Goal: Task Accomplishment & Management: Complete application form

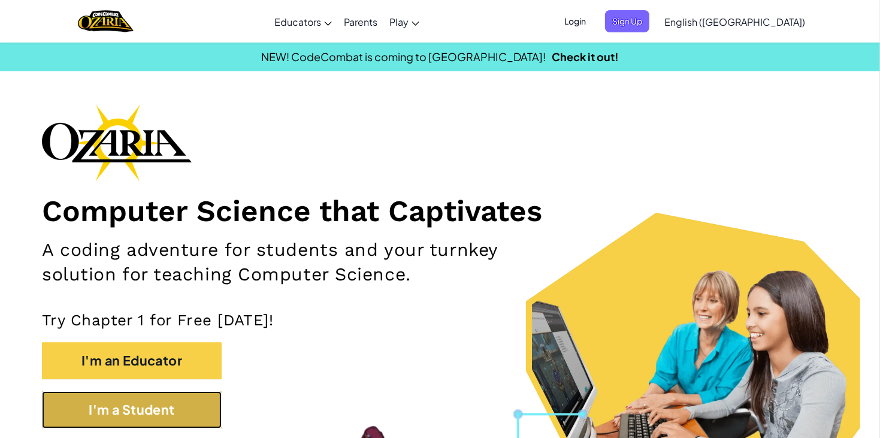
click at [82, 416] on button "I'm a Student" at bounding box center [132, 409] width 180 height 37
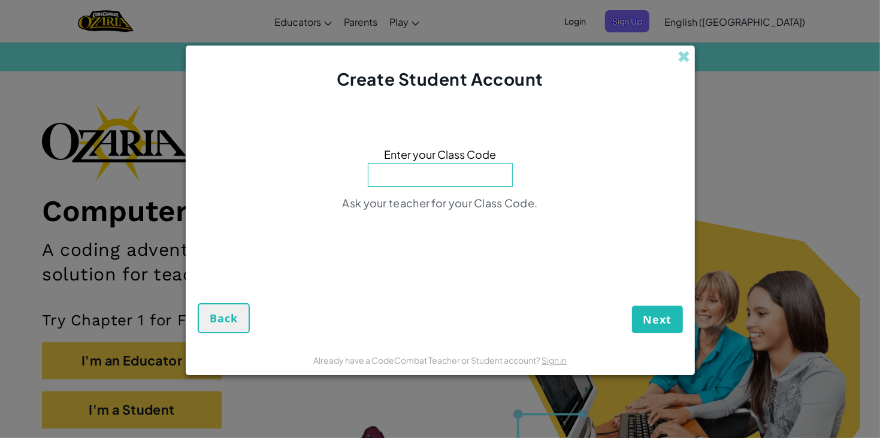
click at [417, 25] on div "Create Student Account Enter your Class Code Ask your teacher for your Class Co…" at bounding box center [440, 219] width 880 height 438
click at [678, 50] on span at bounding box center [684, 56] width 13 height 13
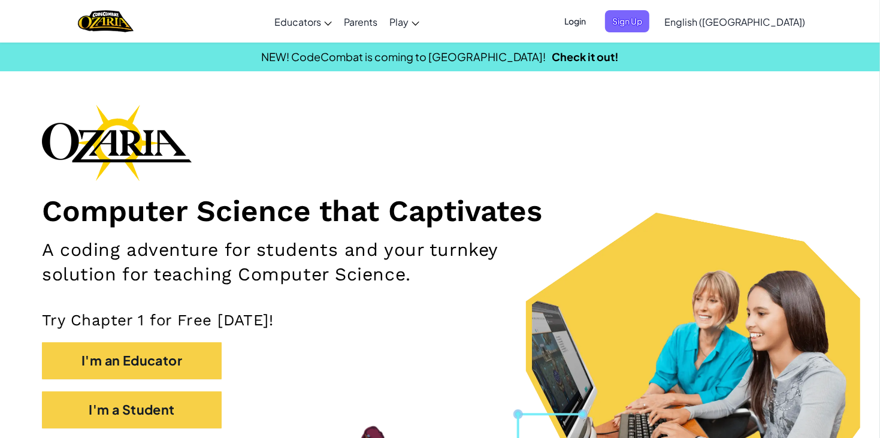
click at [593, 22] on span "Login" at bounding box center [575, 21] width 36 height 22
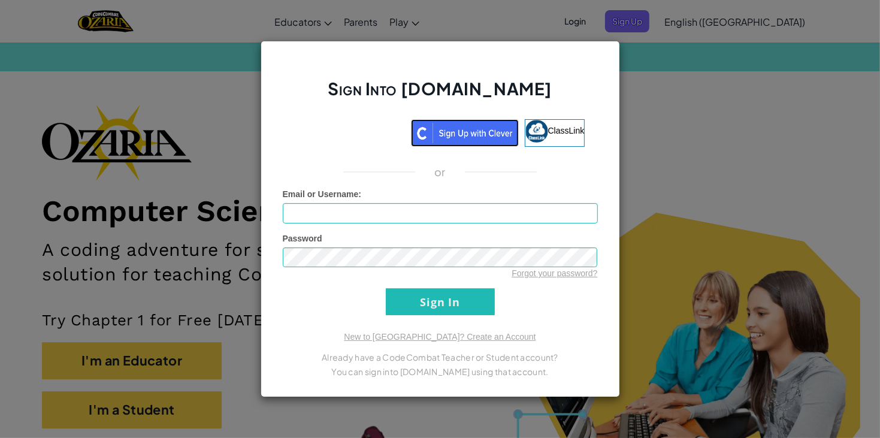
click at [454, 132] on img at bounding box center [465, 133] width 108 height 28
click at [478, 141] on img at bounding box center [465, 133] width 108 height 28
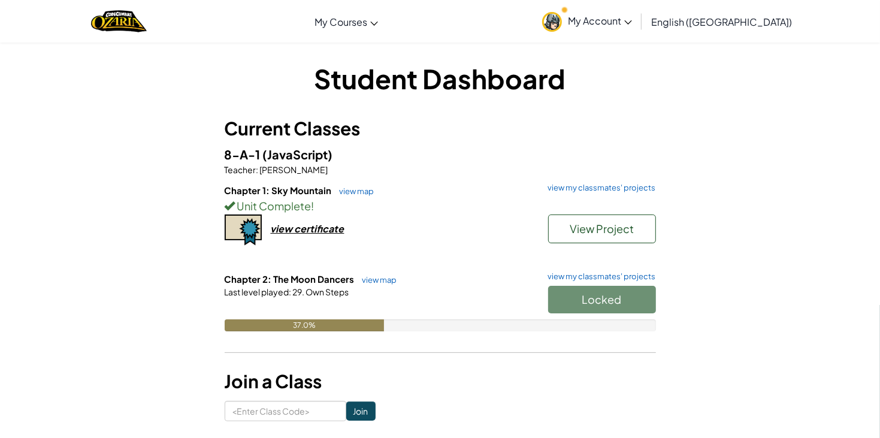
click at [638, 13] on link "My Account" at bounding box center [587, 21] width 102 height 38
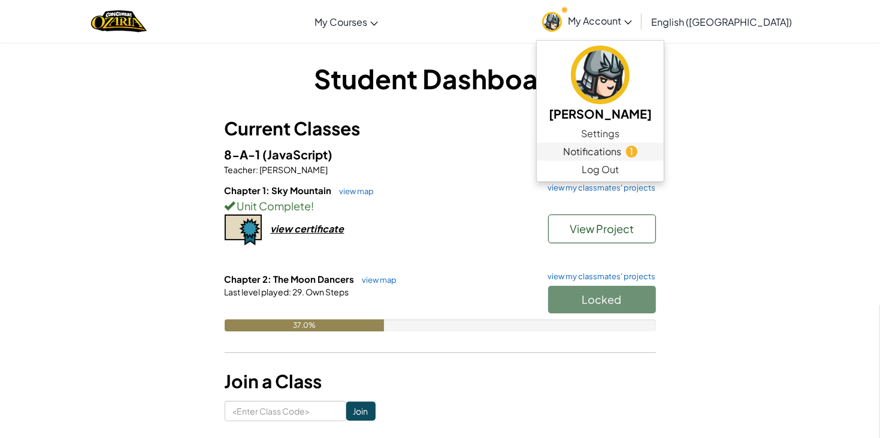
click at [621, 153] on span "Notifications" at bounding box center [592, 151] width 58 height 14
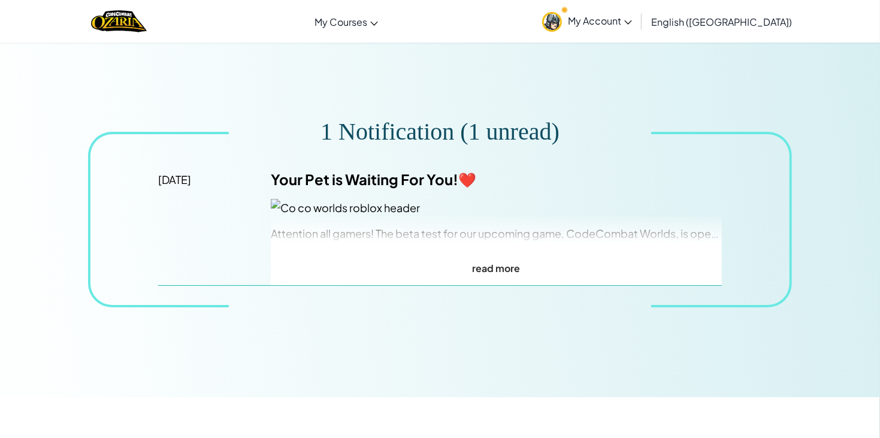
click at [526, 269] on p "read more" at bounding box center [496, 267] width 450 height 17
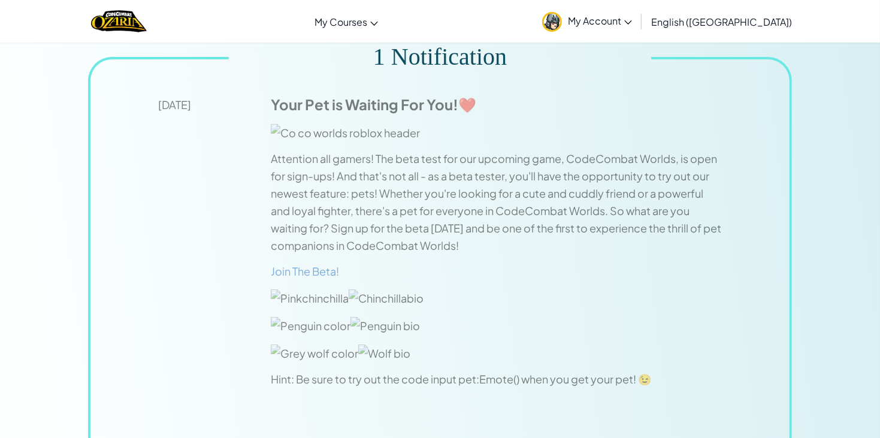
scroll to position [75, 0]
click at [638, 31] on link "My Account" at bounding box center [587, 21] width 102 height 38
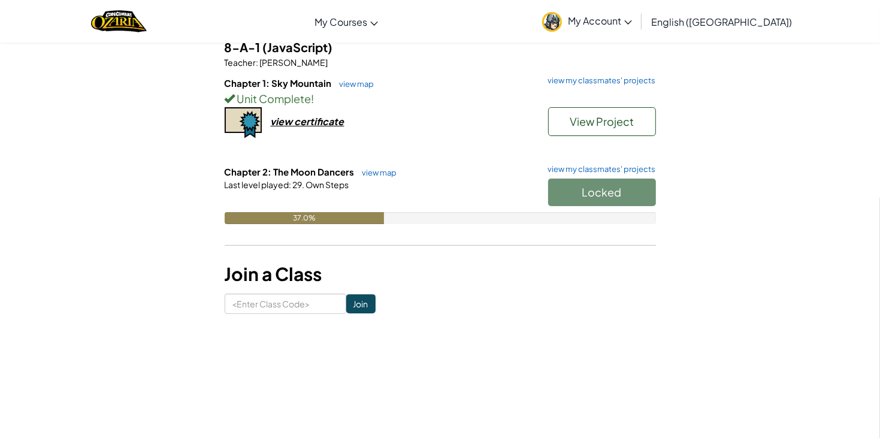
scroll to position [128, 0]
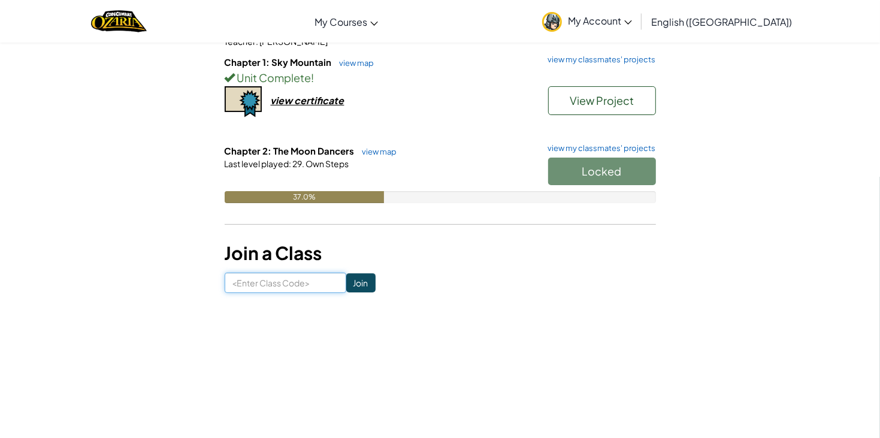
click at [325, 287] on input at bounding box center [286, 282] width 122 height 20
type input "OnlyPinkSoft"
click input "Join" at bounding box center [360, 282] width 29 height 19
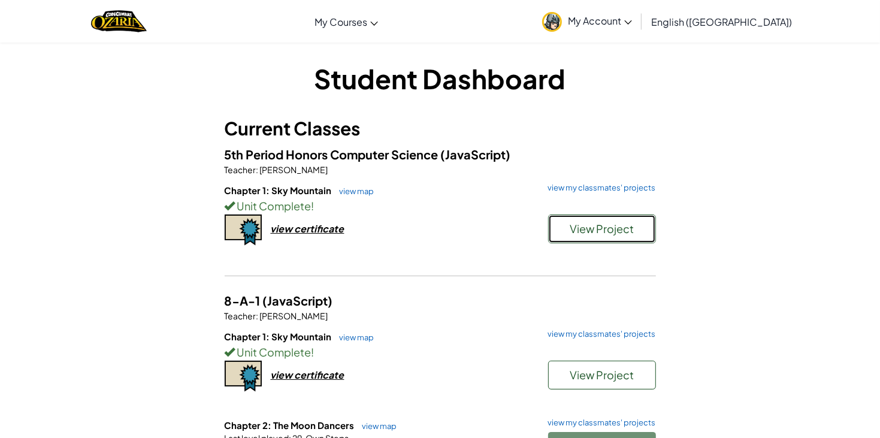
click at [576, 239] on button "View Project" at bounding box center [602, 228] width 108 height 29
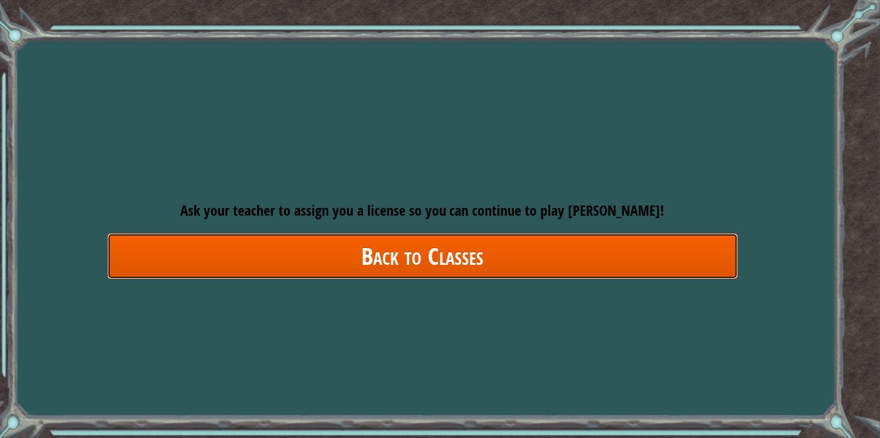
click at [380, 265] on link "Back to Classes" at bounding box center [422, 256] width 631 height 46
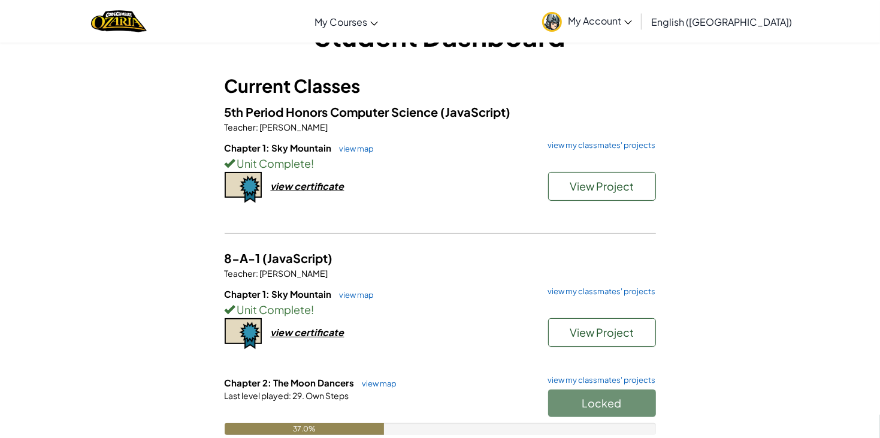
scroll to position [37, 0]
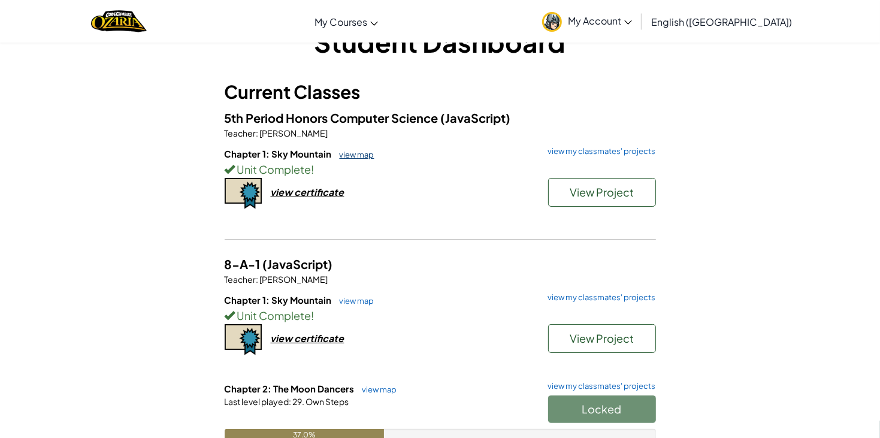
click at [349, 153] on link "view map" at bounding box center [354, 155] width 41 height 10
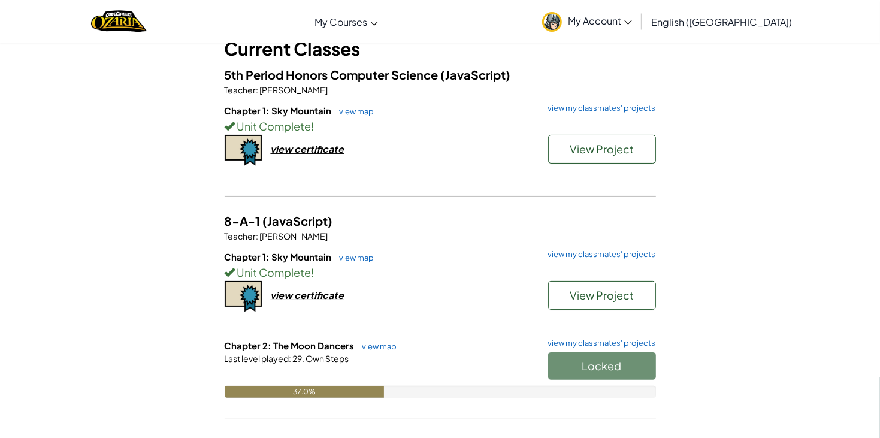
scroll to position [92, 0]
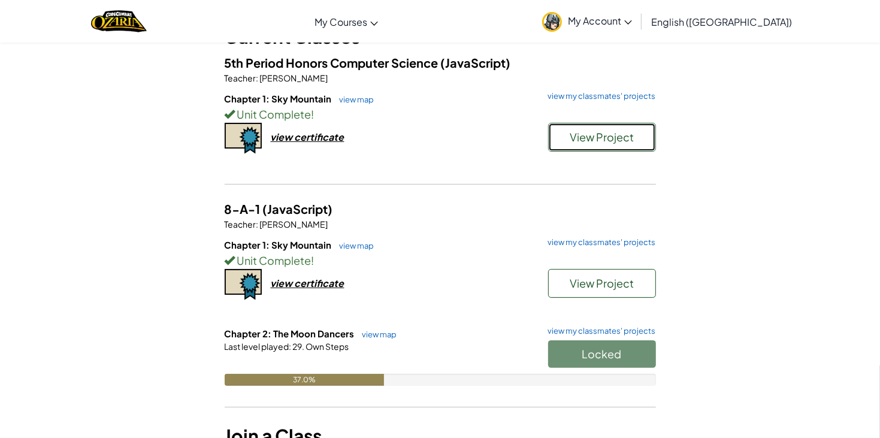
click at [569, 141] on span "View Project" at bounding box center [601, 137] width 64 height 14
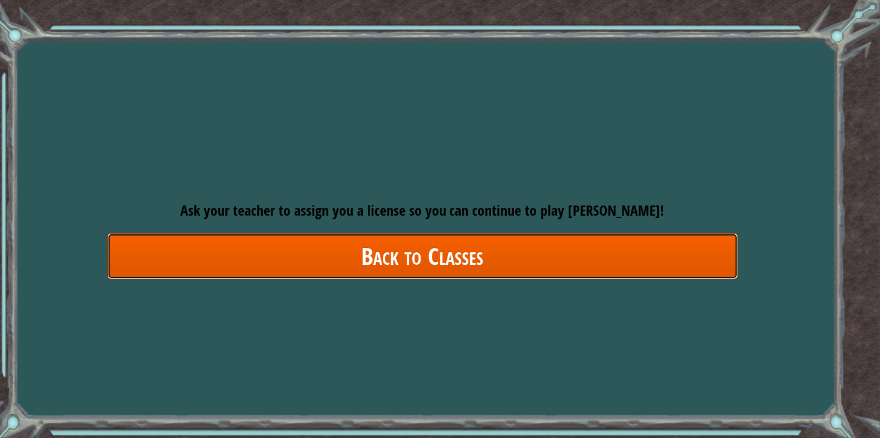
click at [604, 265] on link "Back to Classes" at bounding box center [422, 256] width 631 height 46
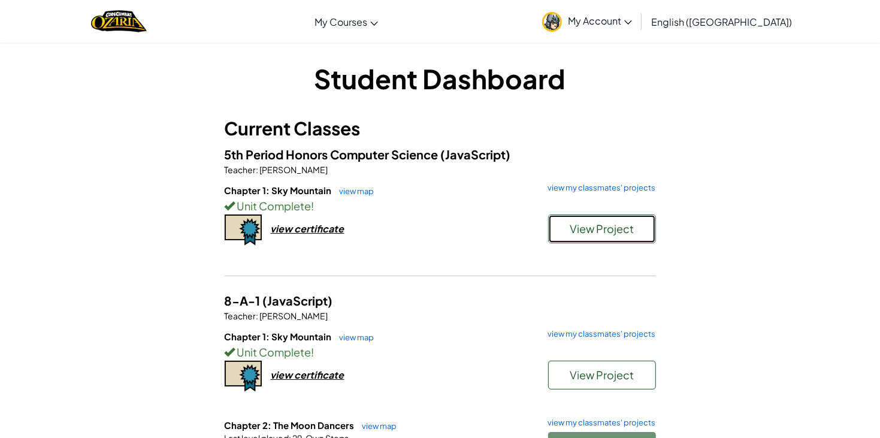
click at [630, 222] on span "View Project" at bounding box center [601, 229] width 64 height 14
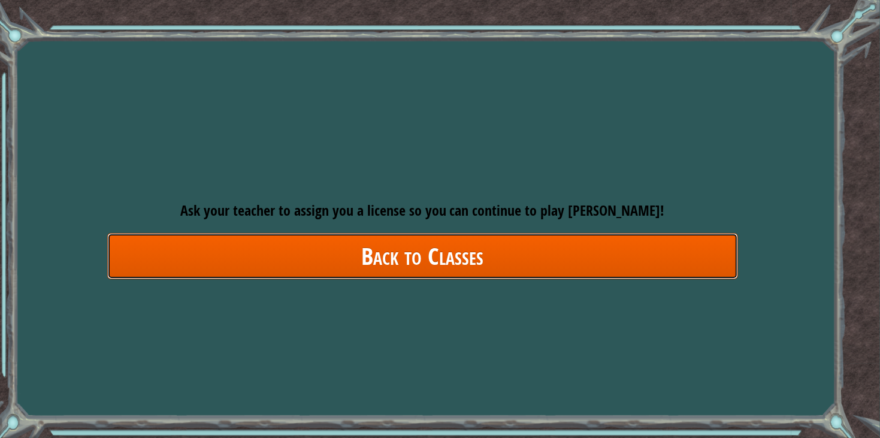
click at [392, 266] on link "Back to Classes" at bounding box center [422, 256] width 631 height 46
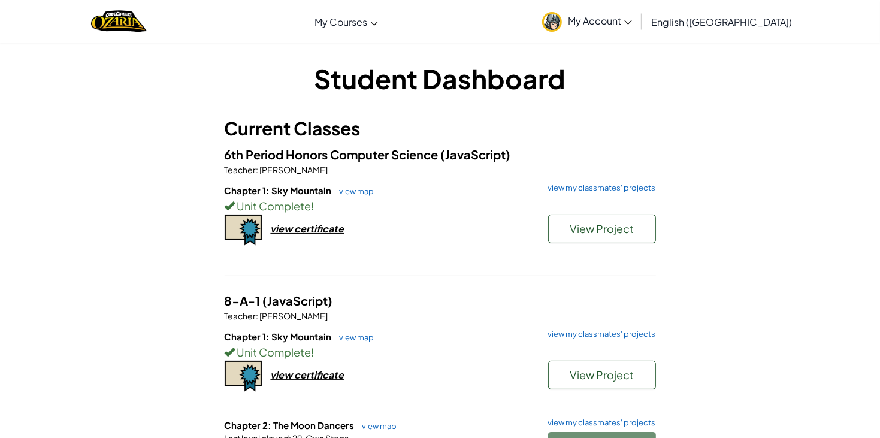
click at [348, 147] on span "6th Period Honors Computer Science" at bounding box center [333, 154] width 216 height 15
click at [332, 145] on h5 "6th Period Honors Computer Science (JavaScript)" at bounding box center [440, 154] width 431 height 19
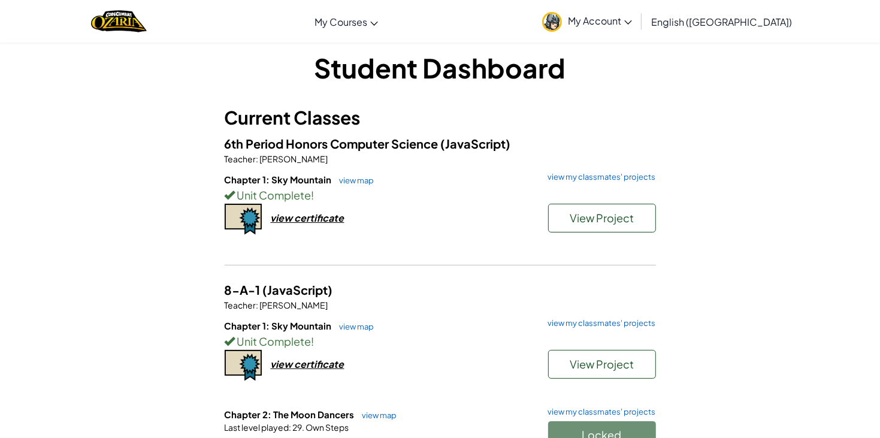
scroll to position [14, 0]
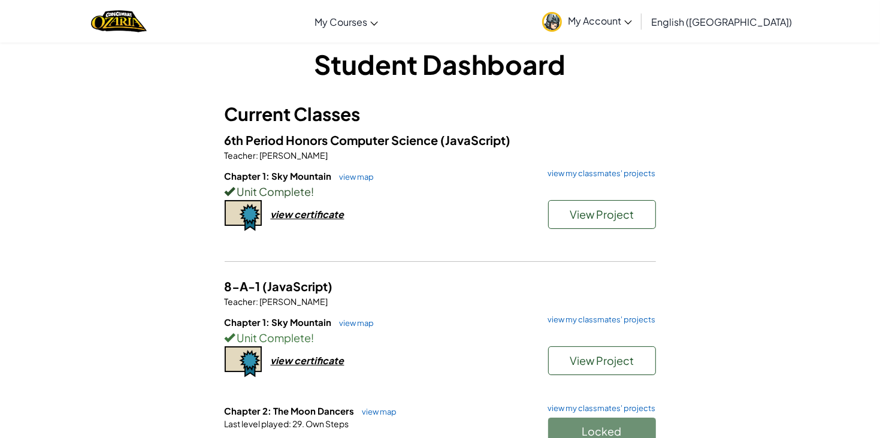
click at [336, 184] on div "Unit Complete !" at bounding box center [440, 191] width 431 height 17
click at [348, 175] on link "view map" at bounding box center [354, 177] width 41 height 10
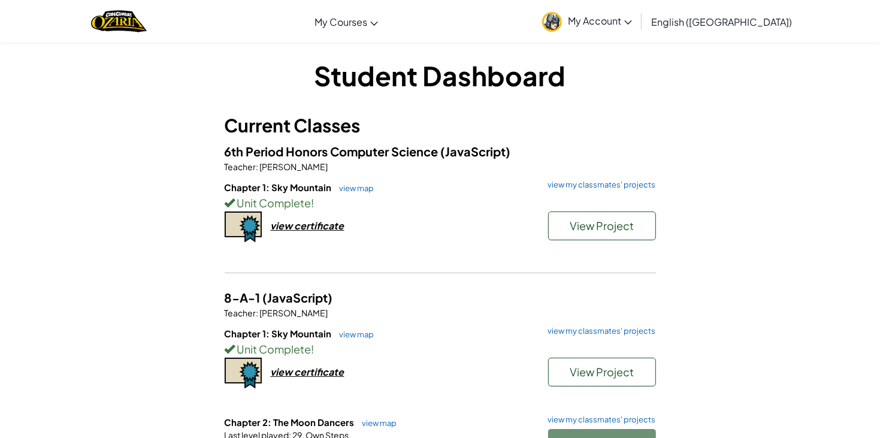
scroll to position [4, 0]
click at [365, 191] on h6 "Chapter 1: Sky Mountain view map view my classmates' projects" at bounding box center [440, 186] width 431 height 13
click at [356, 187] on link "view map" at bounding box center [354, 188] width 41 height 10
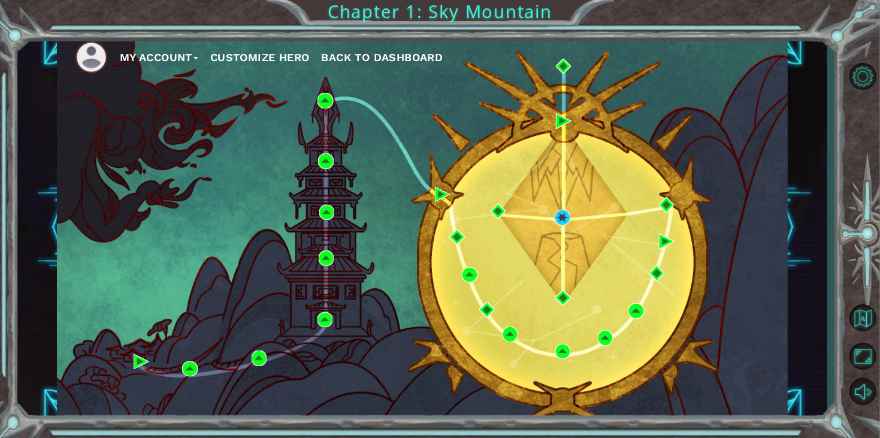
click at [384, 210] on div "My Account Customize Hero Back to Dashboard" at bounding box center [422, 227] width 731 height 385
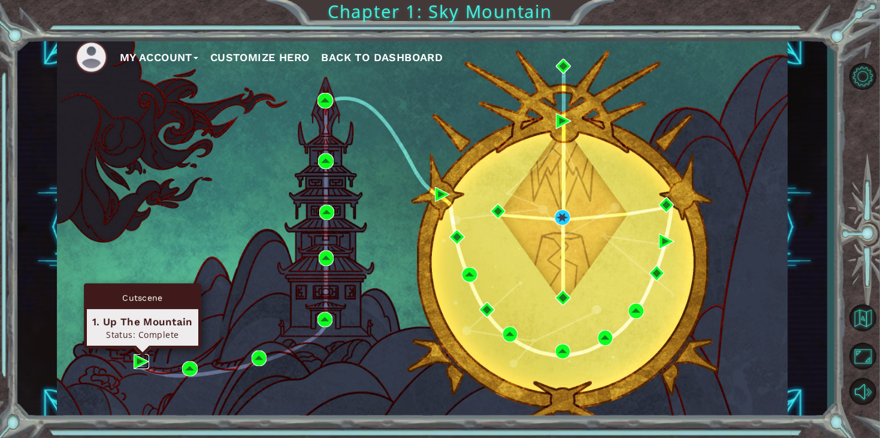
click at [135, 366] on img at bounding box center [142, 362] width 16 height 16
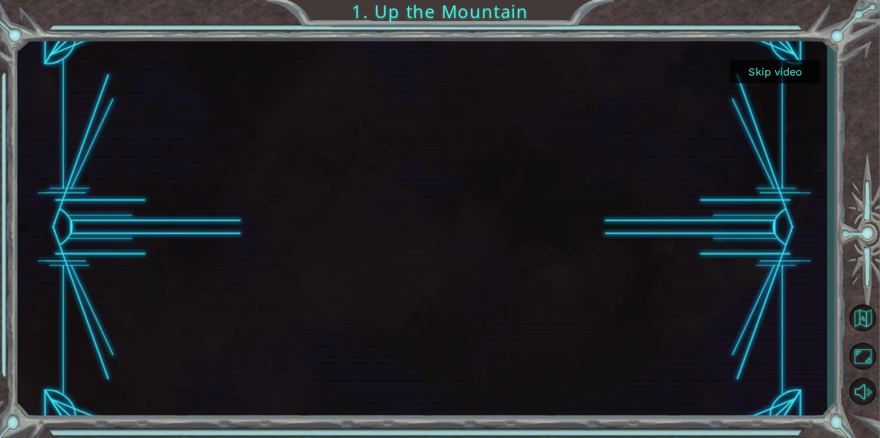
click at [760, 77] on button "Skip video" at bounding box center [775, 71] width 90 height 23
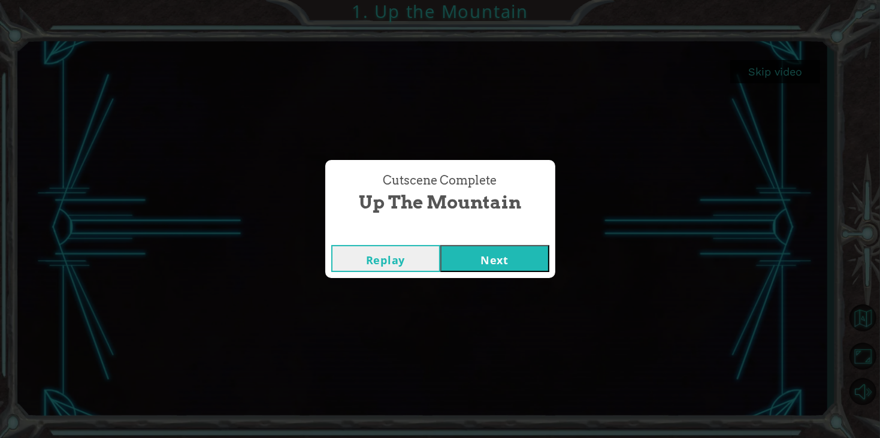
click at [501, 260] on button "Next" at bounding box center [494, 258] width 109 height 27
